Goal: Task Accomplishment & Management: Manage account settings

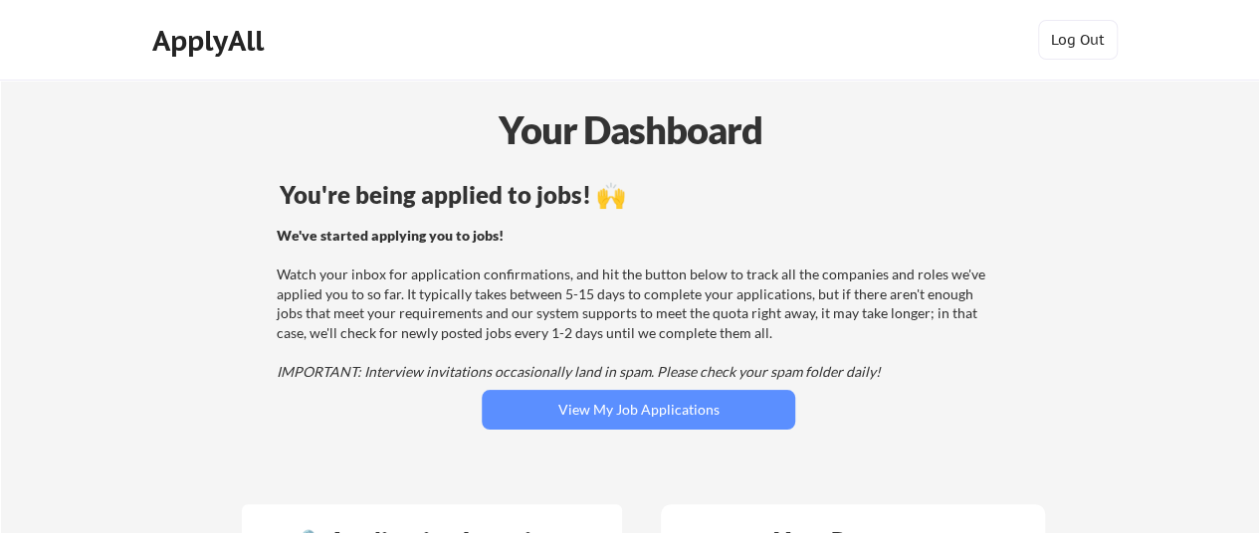
scroll to position [71, 0]
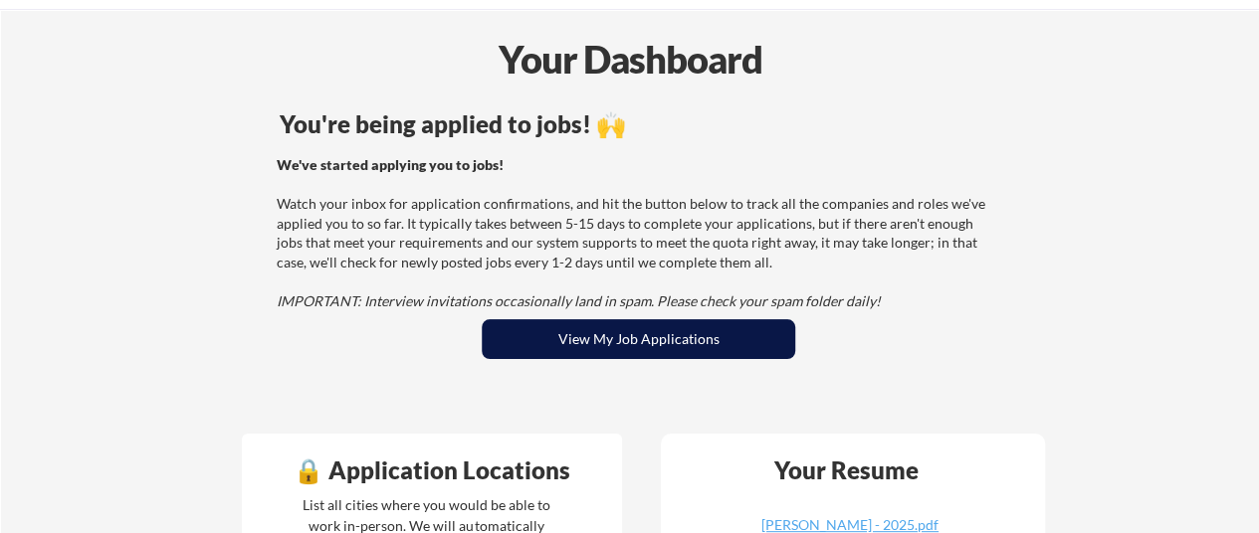
click at [597, 333] on button "View My Job Applications" at bounding box center [638, 339] width 313 height 40
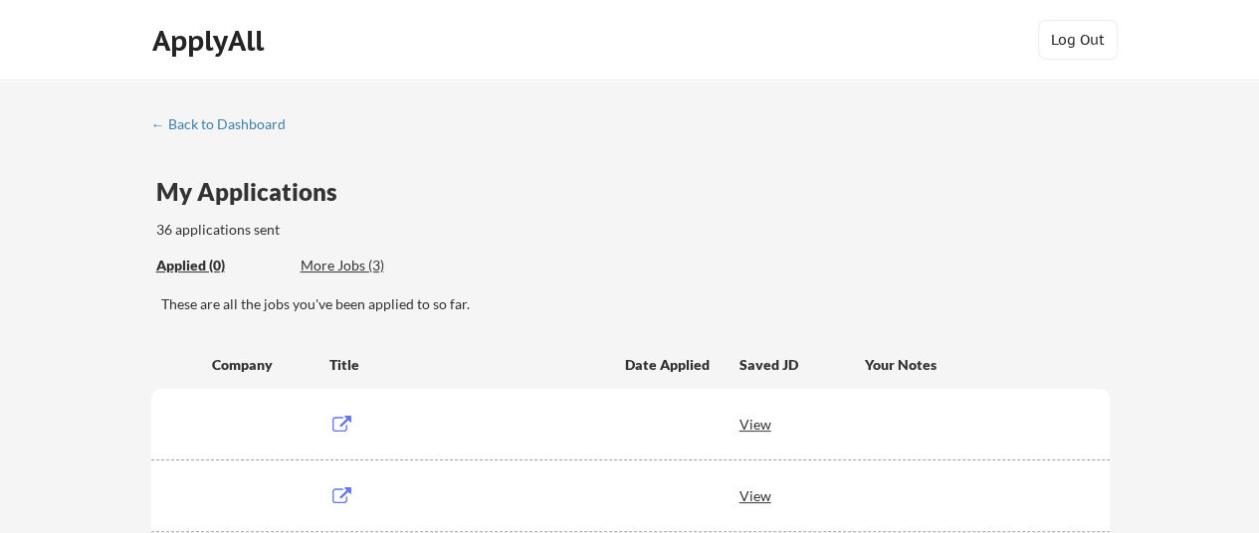
scroll to position [251, 0]
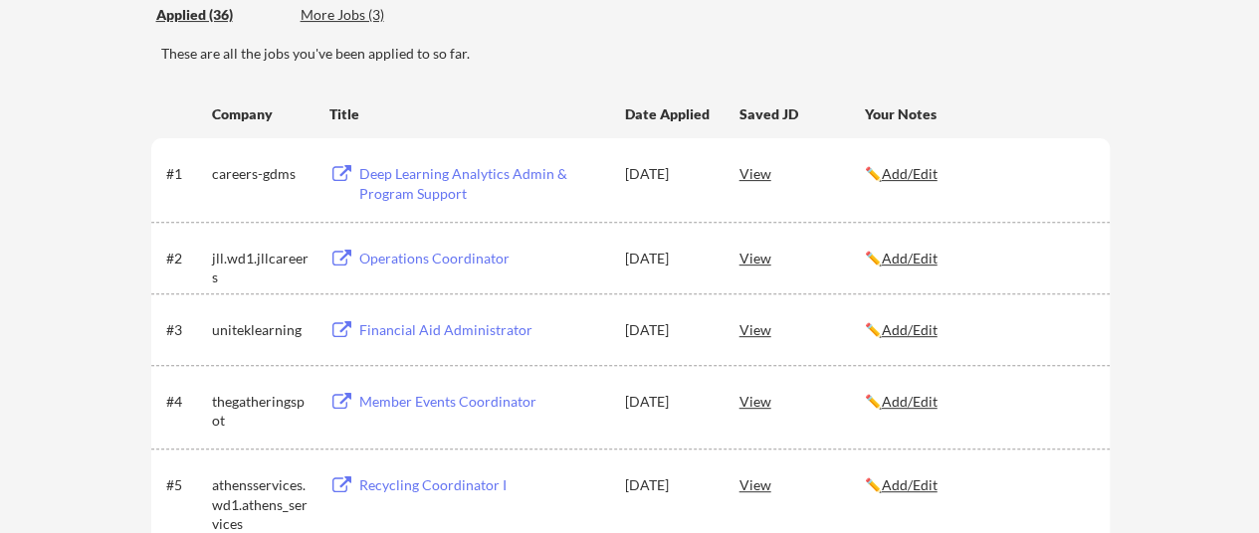
click at [444, 183] on div "Deep Learning Analytics Admin & Program Support" at bounding box center [482, 183] width 247 height 39
click at [476, 258] on div "Operations Coordinator" at bounding box center [482, 259] width 247 height 20
click at [488, 323] on div "Financial Aid Administrator" at bounding box center [482, 330] width 247 height 20
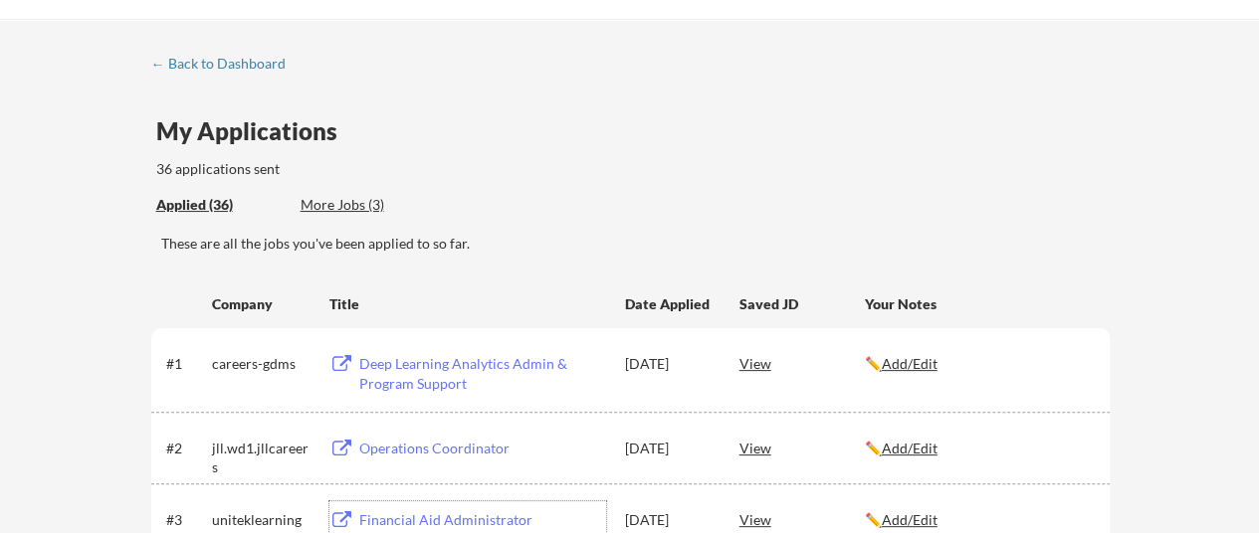
scroll to position [0, 0]
